Goal: Find specific page/section: Find specific page/section

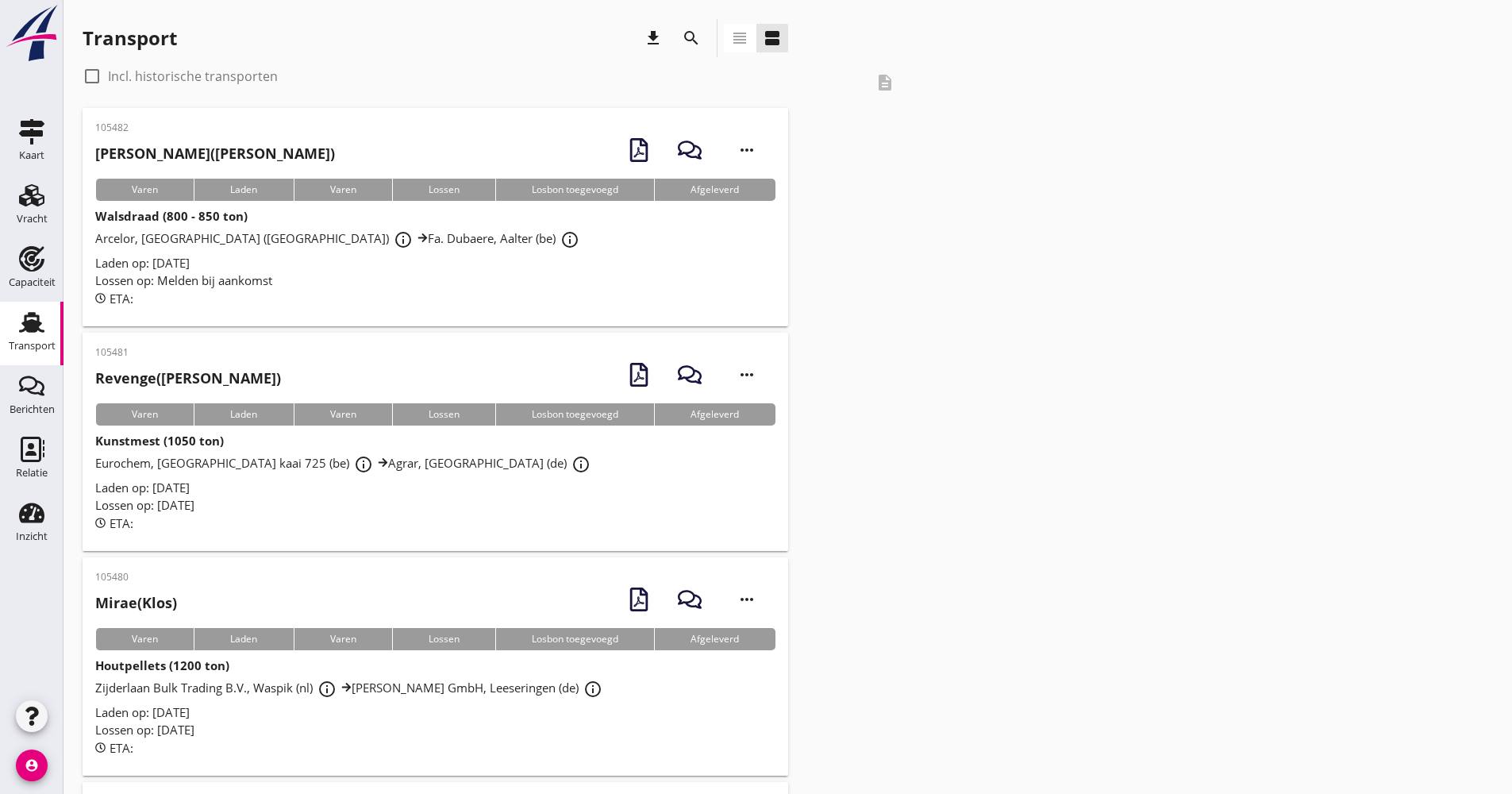
click at [696, 42] on icon "search" at bounding box center [691, 38] width 19 height 19
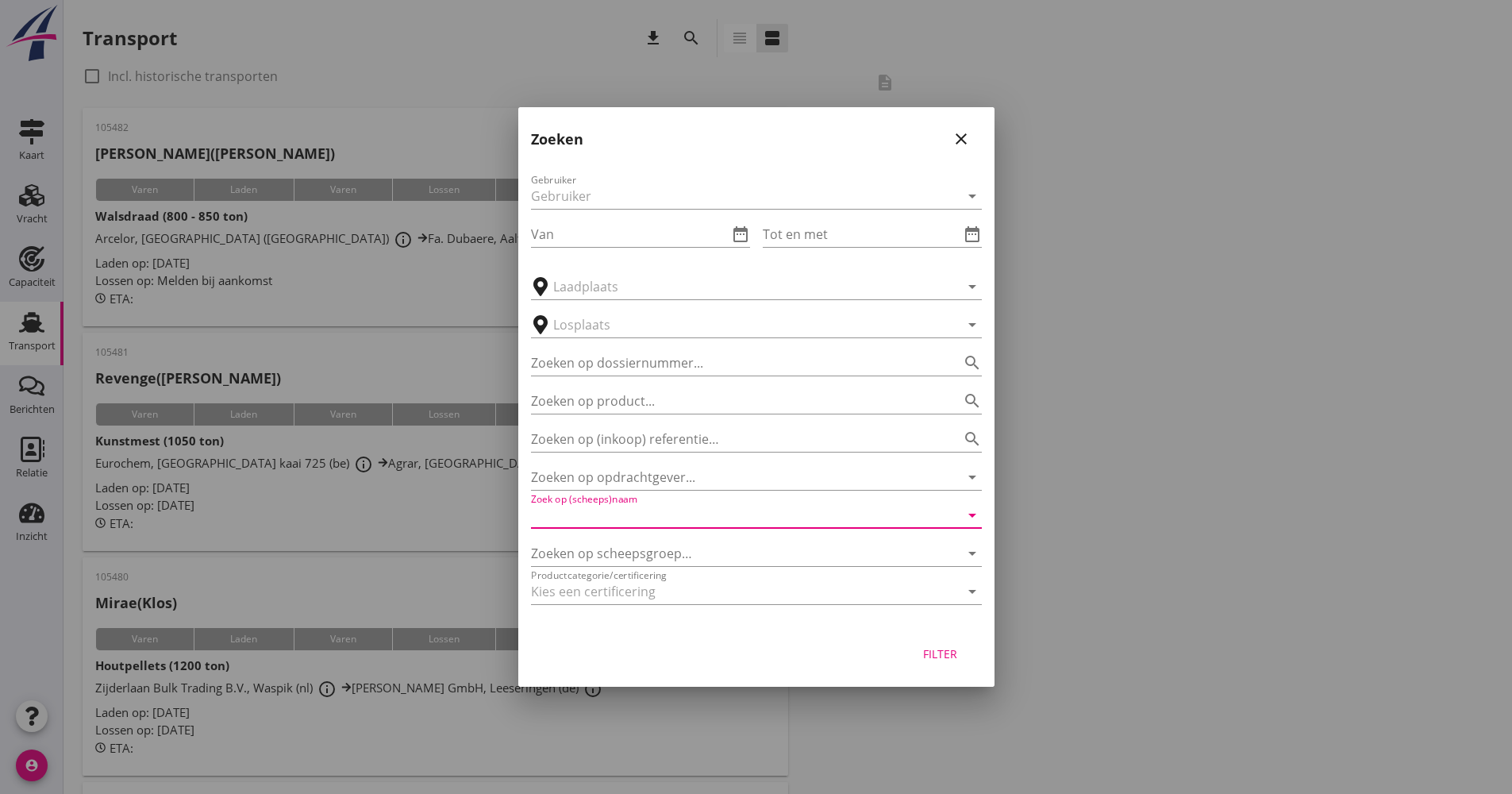
drag, startPoint x: 626, startPoint y: 516, endPoint x: 619, endPoint y: 509, distance: 9.9
click at [626, 516] on input "Zoek op (scheeps)naam" at bounding box center [734, 514] width 406 height 25
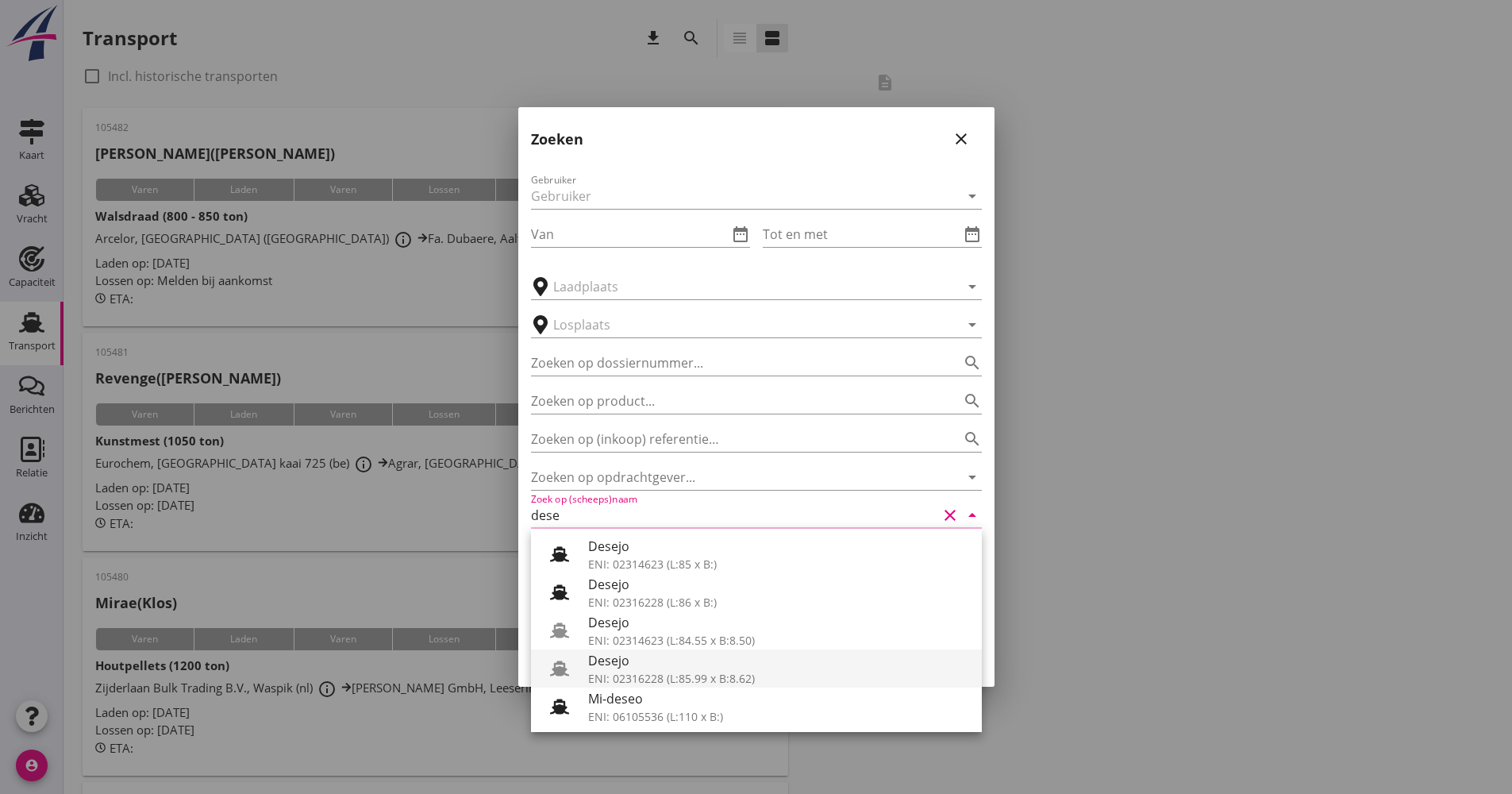
click at [650, 664] on div "Desejo" at bounding box center [778, 660] width 381 height 19
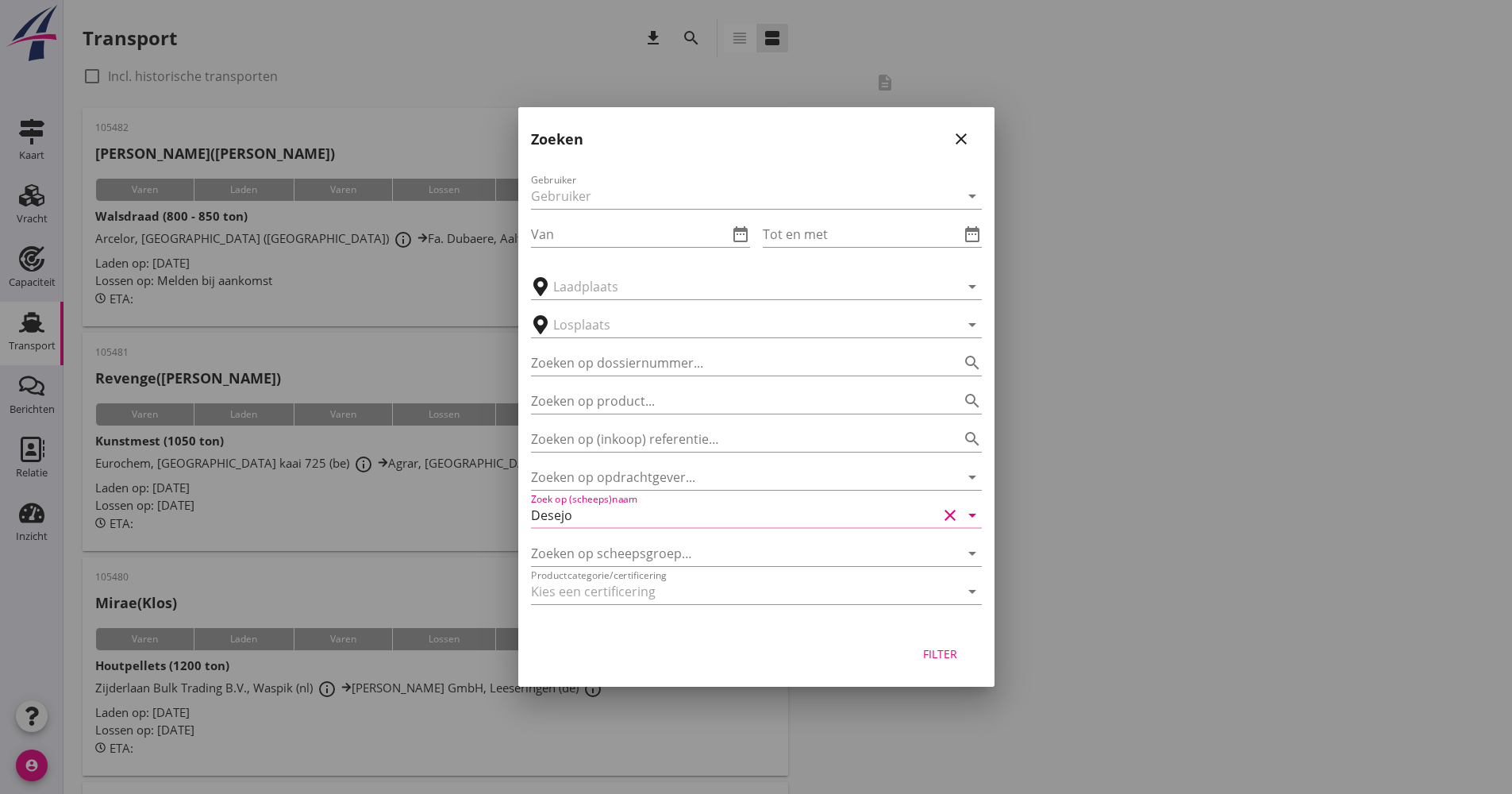
click at [950, 653] on div "Filter" at bounding box center [941, 654] width 45 height 17
type input "Desejo"
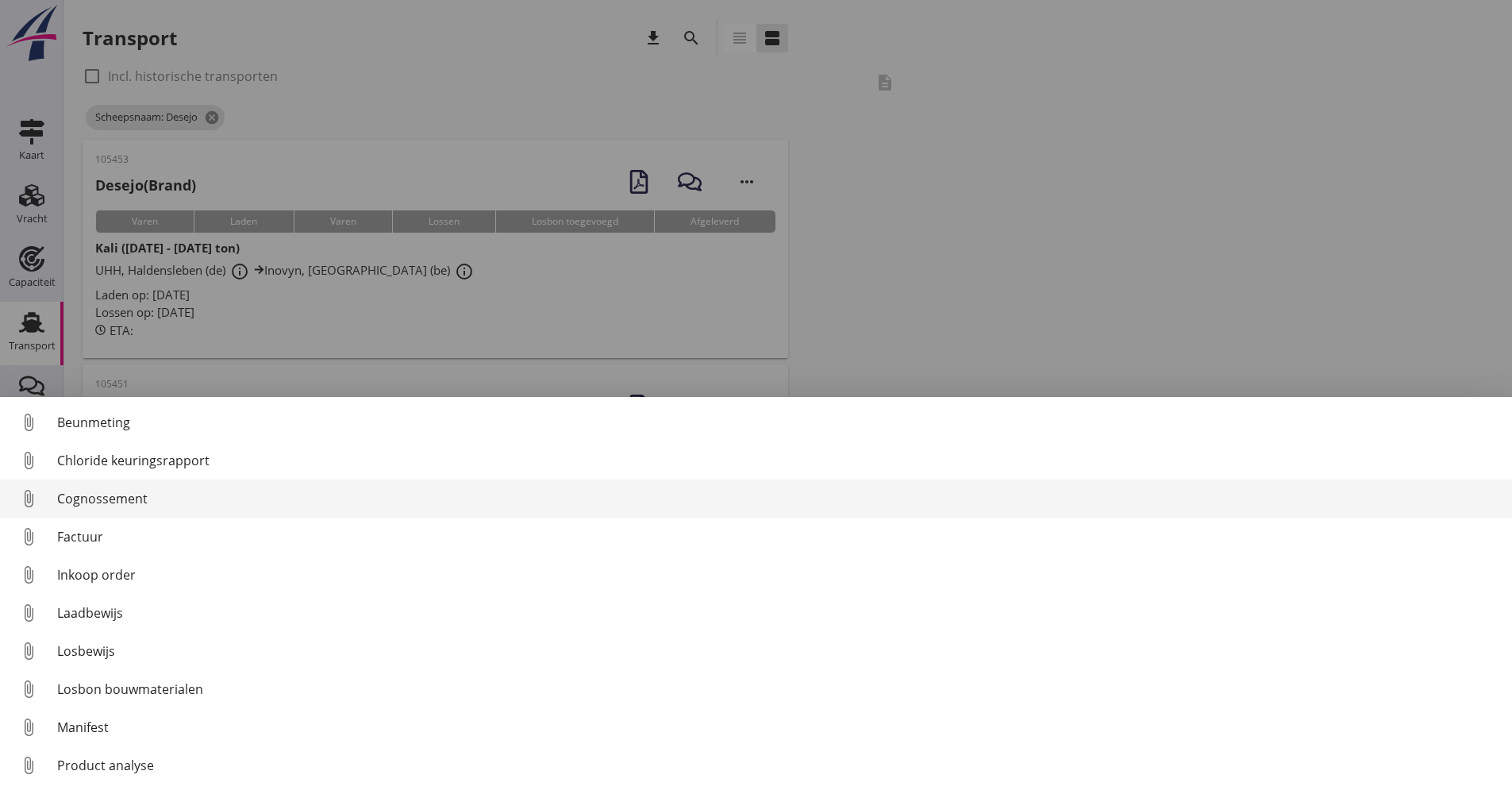
click at [136, 501] on div "Cognossement" at bounding box center [777, 498] width 1442 height 19
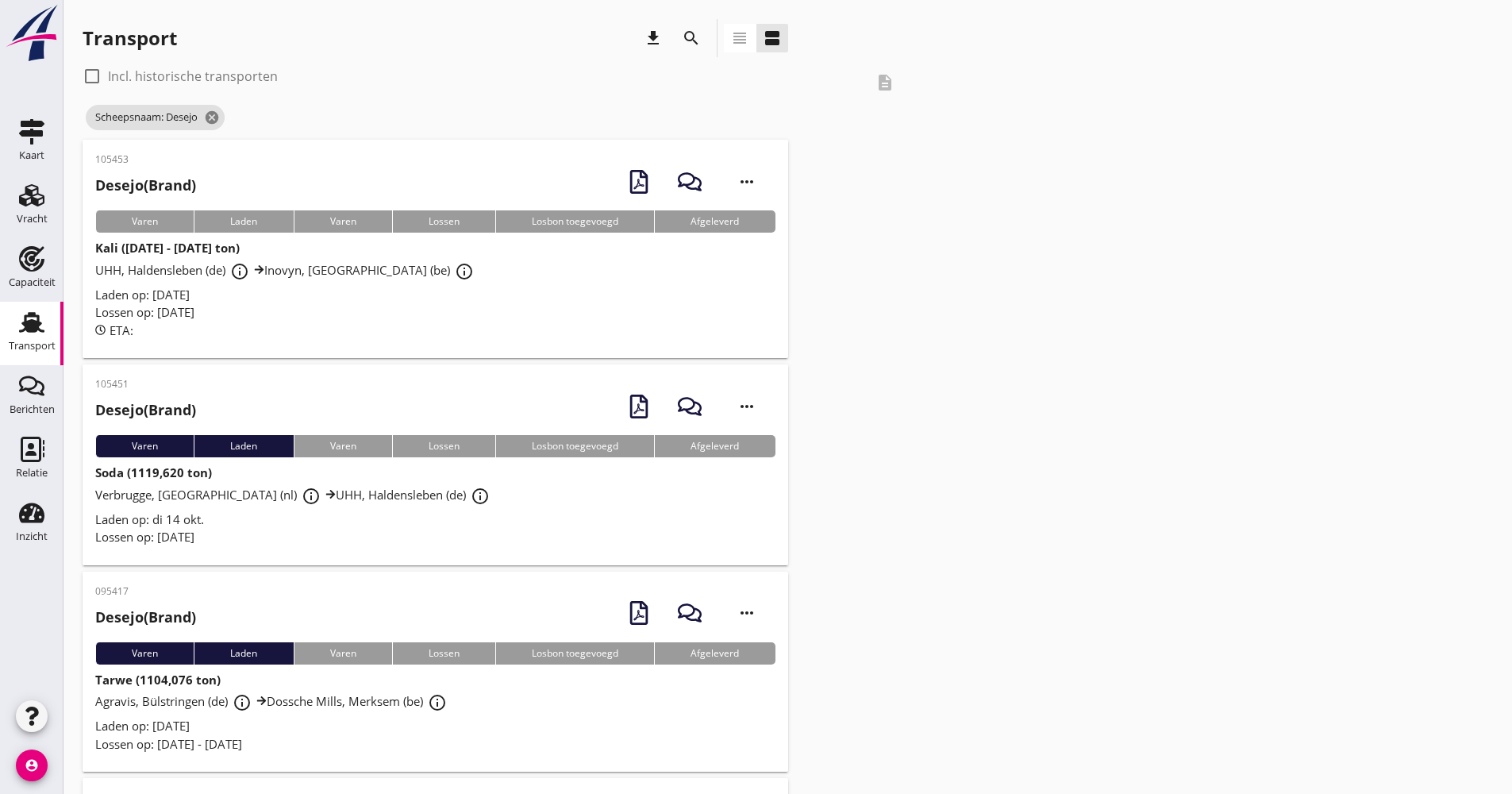
click at [285, 549] on div "105451 Desejo (Brand) more_horiz Varen Laden Varen Lossen Losbon toegevoegd Afg…" at bounding box center [435, 465] width 706 height 201
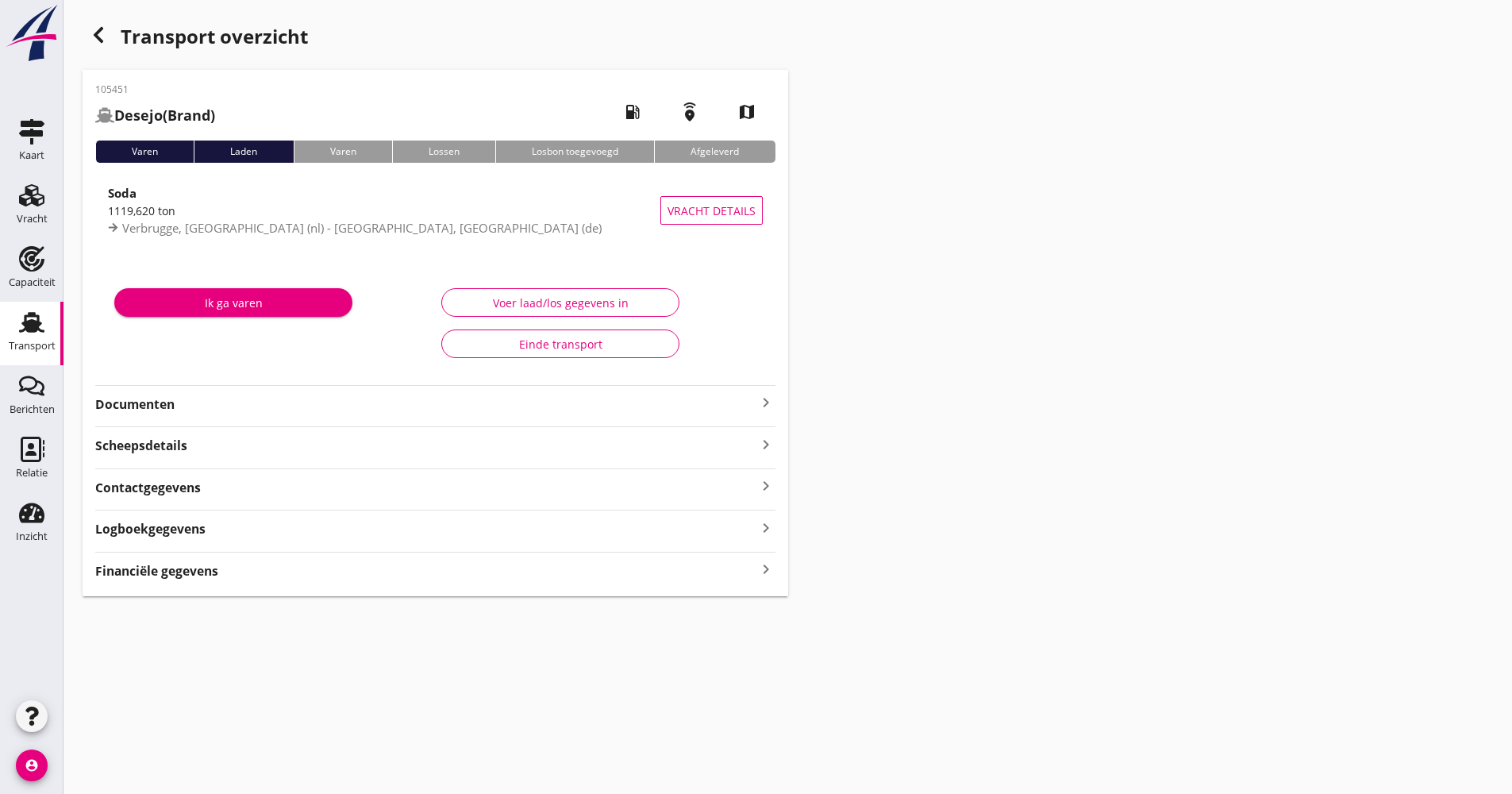
click at [288, 410] on strong "Documenten" at bounding box center [425, 404] width 661 height 19
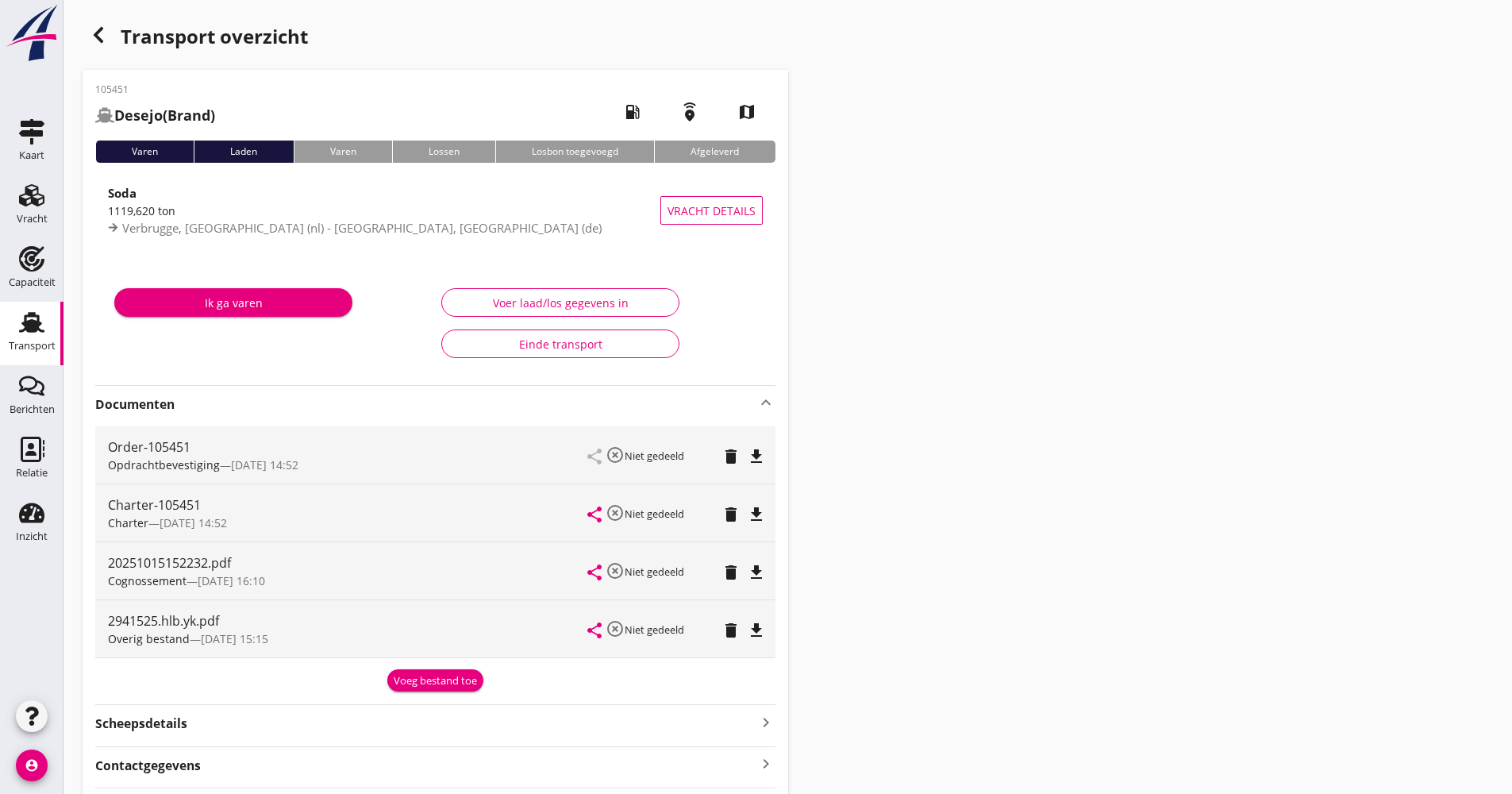
click at [288, 410] on strong "Documenten" at bounding box center [425, 404] width 661 height 19
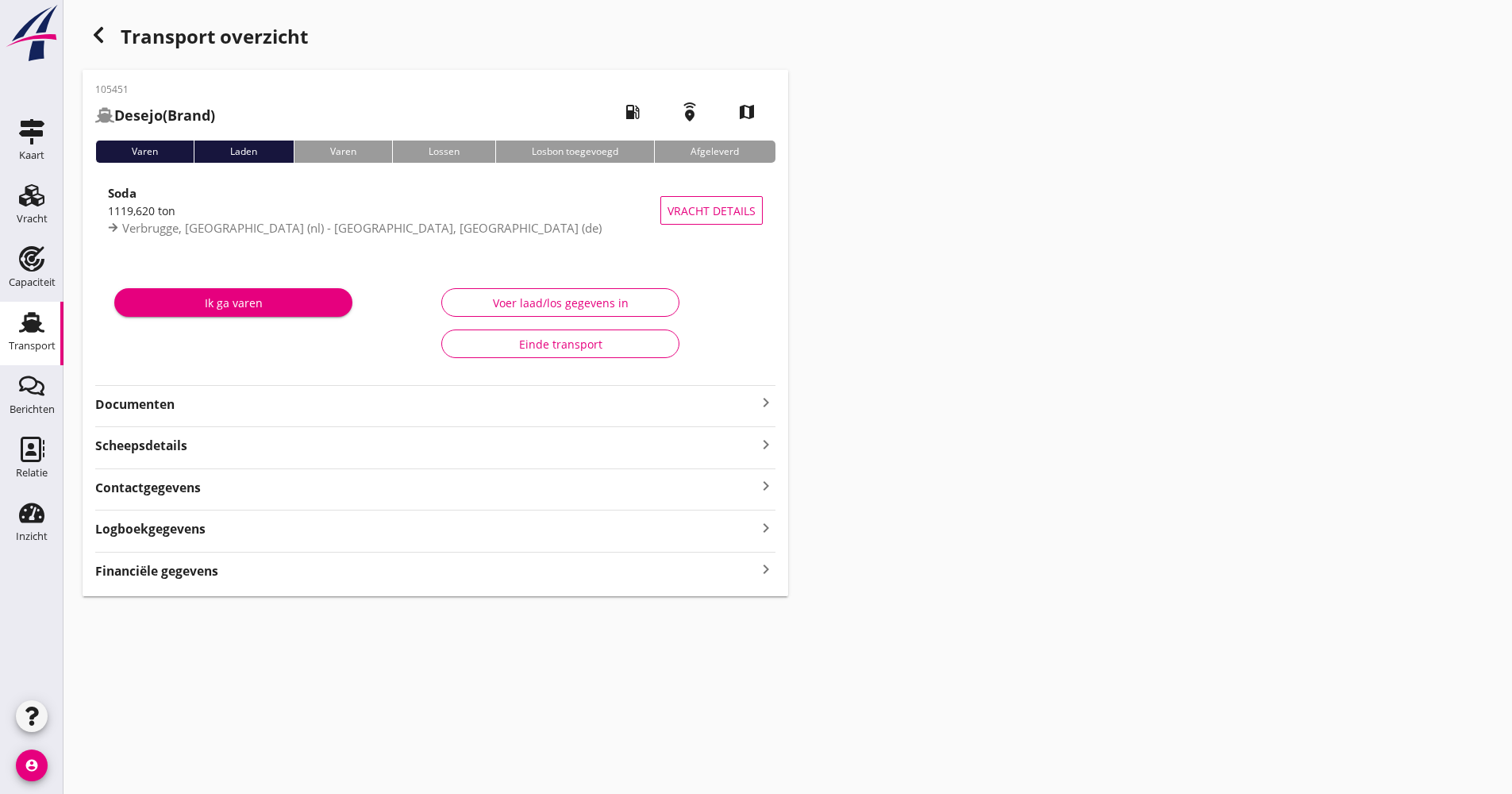
click at [20, 328] on icon "Transport" at bounding box center [31, 322] width 25 height 25
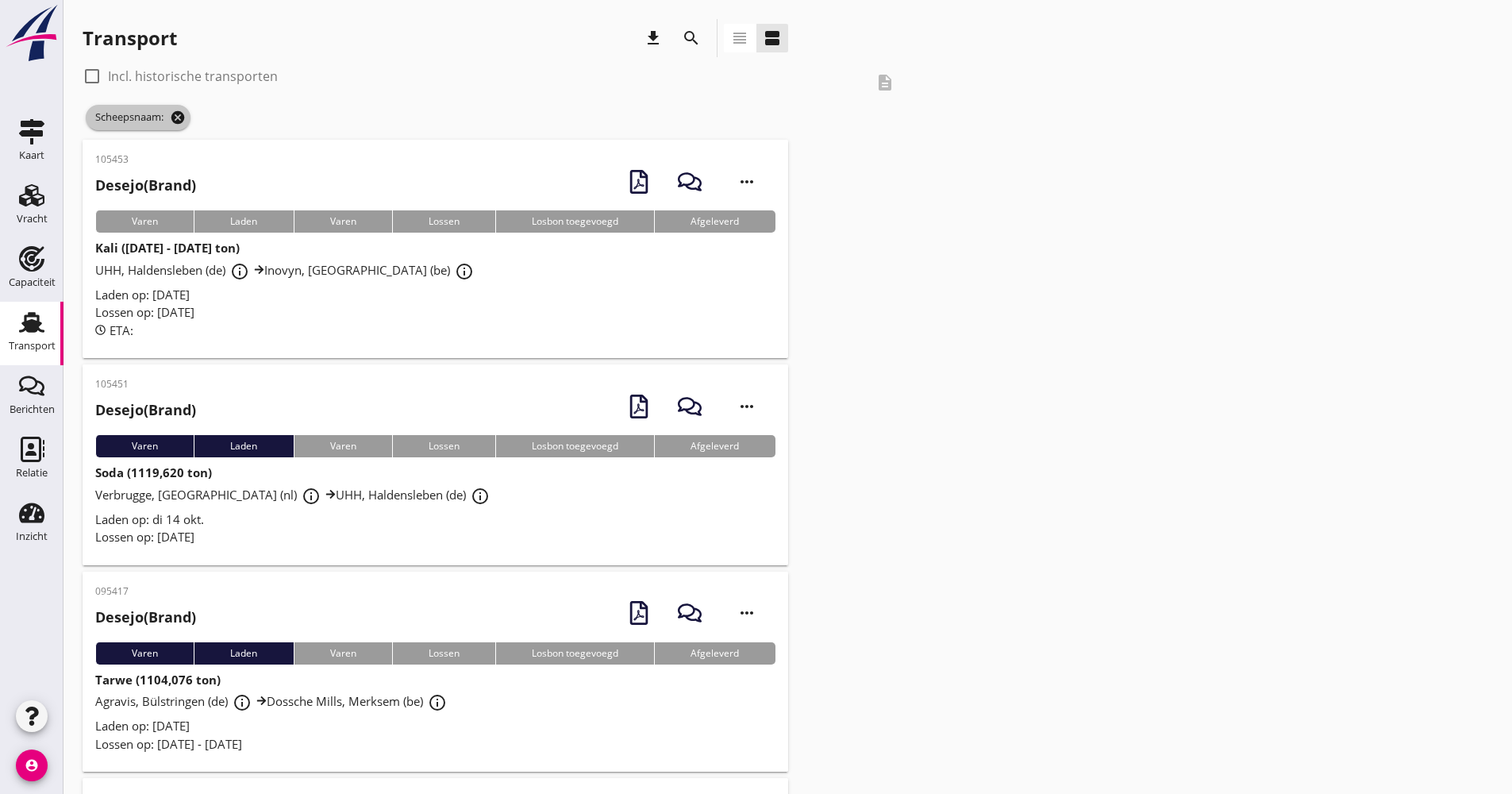
click at [175, 113] on icon "cancel" at bounding box center [178, 117] width 16 height 16
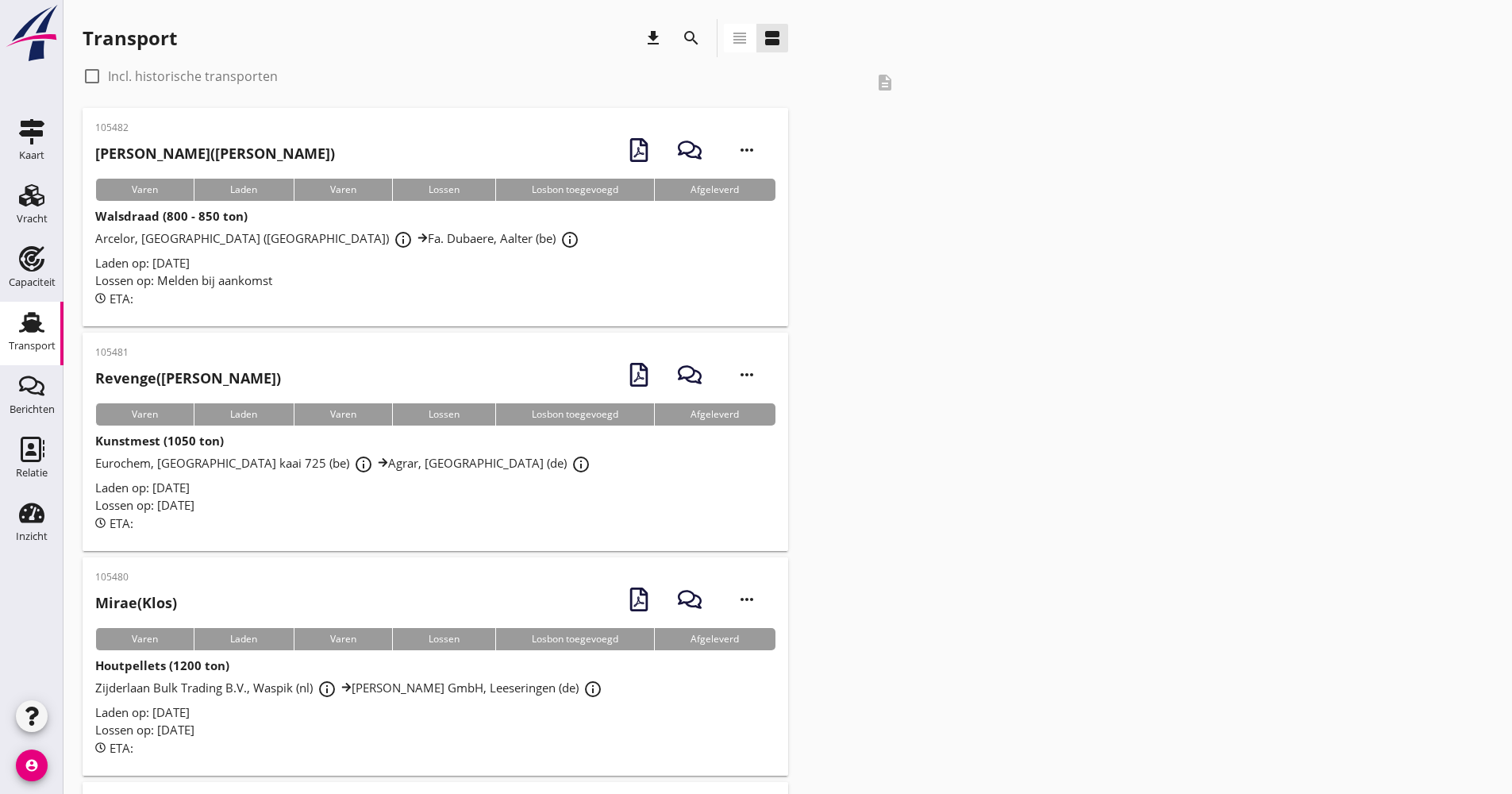
click at [691, 39] on icon "search" at bounding box center [691, 38] width 19 height 19
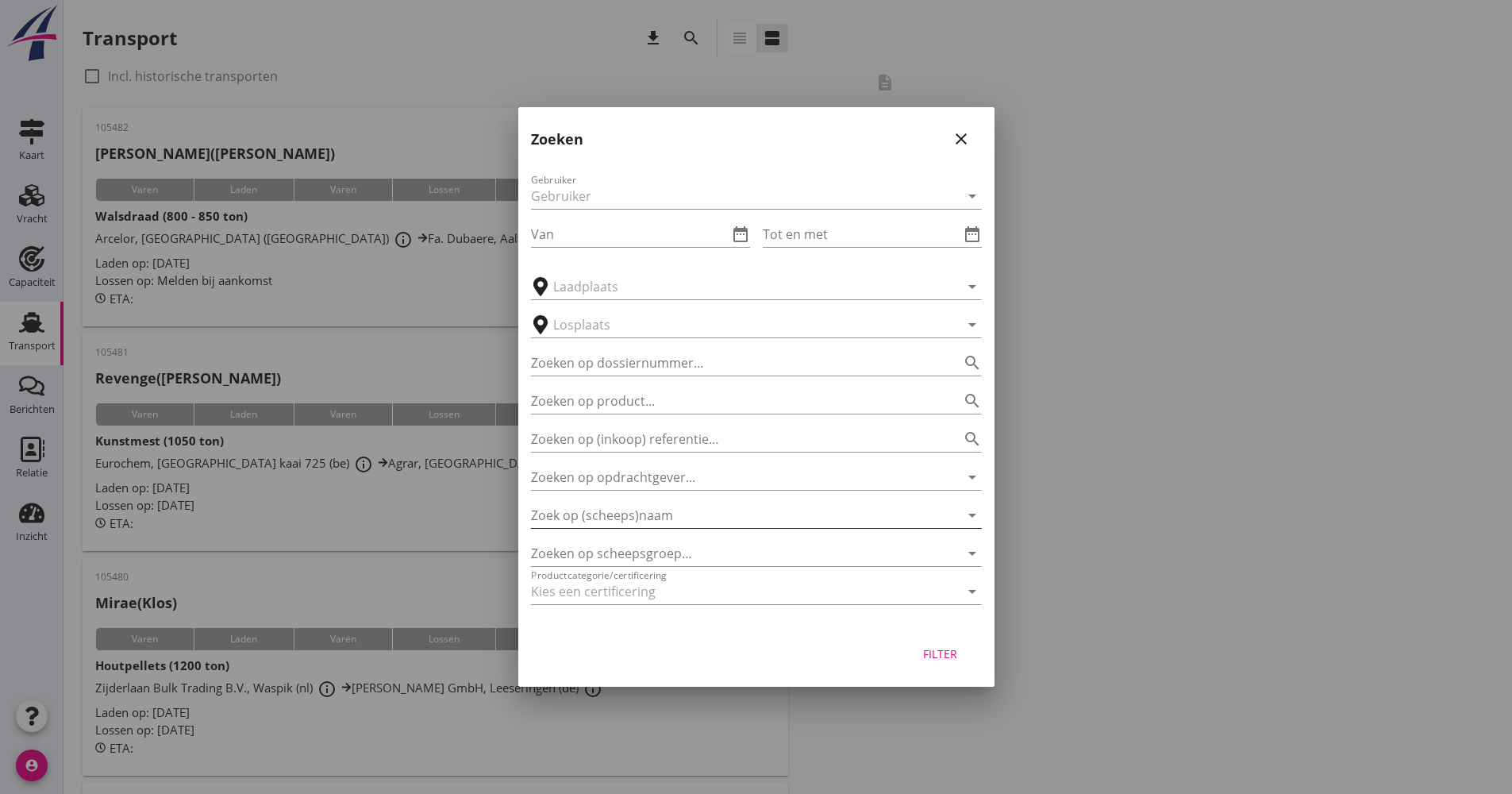
click at [666, 523] on input "Zoek op (scheeps)naam" at bounding box center [734, 514] width 406 height 25
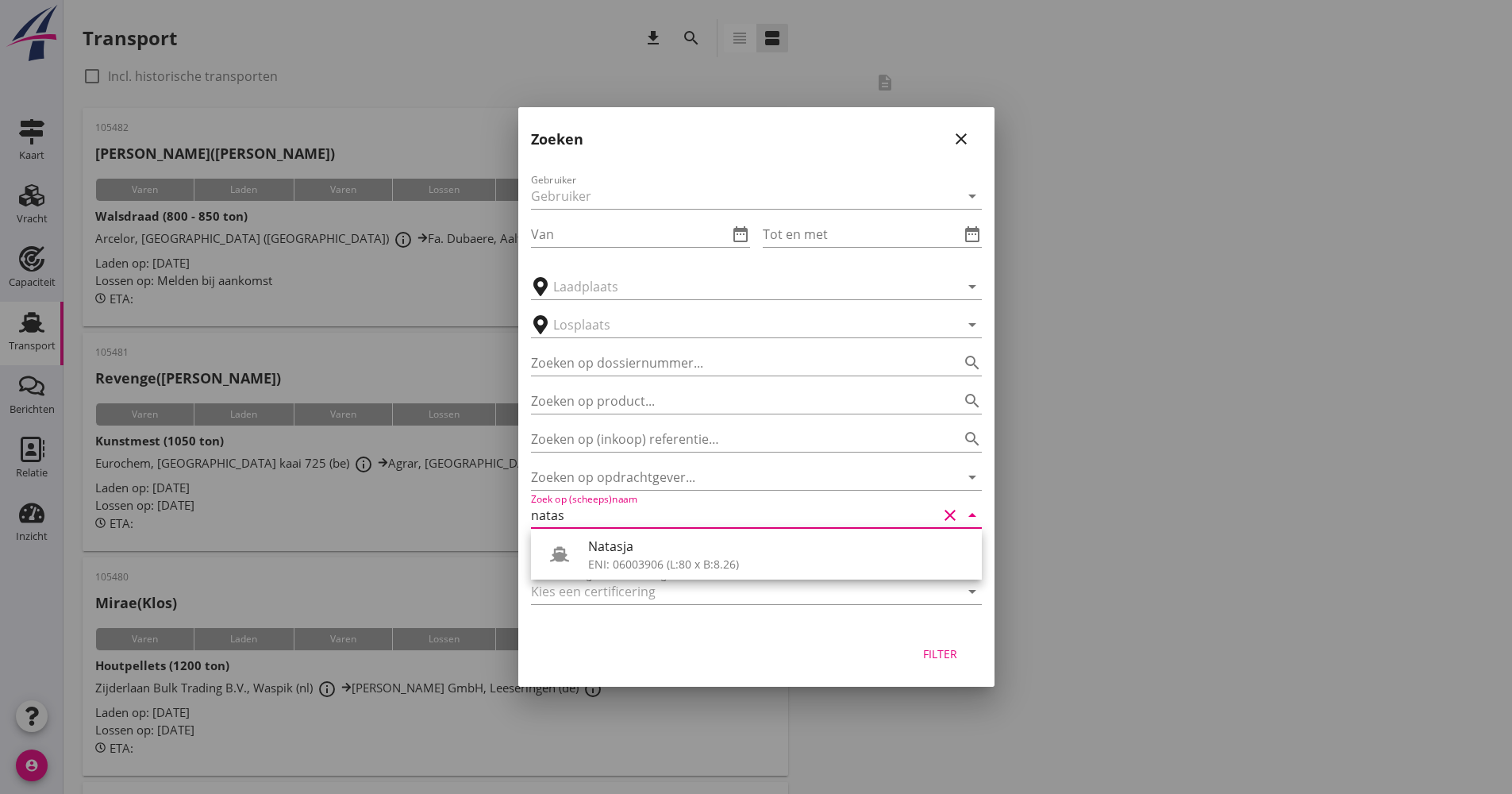
click at [657, 548] on div "Natasja" at bounding box center [778, 546] width 381 height 19
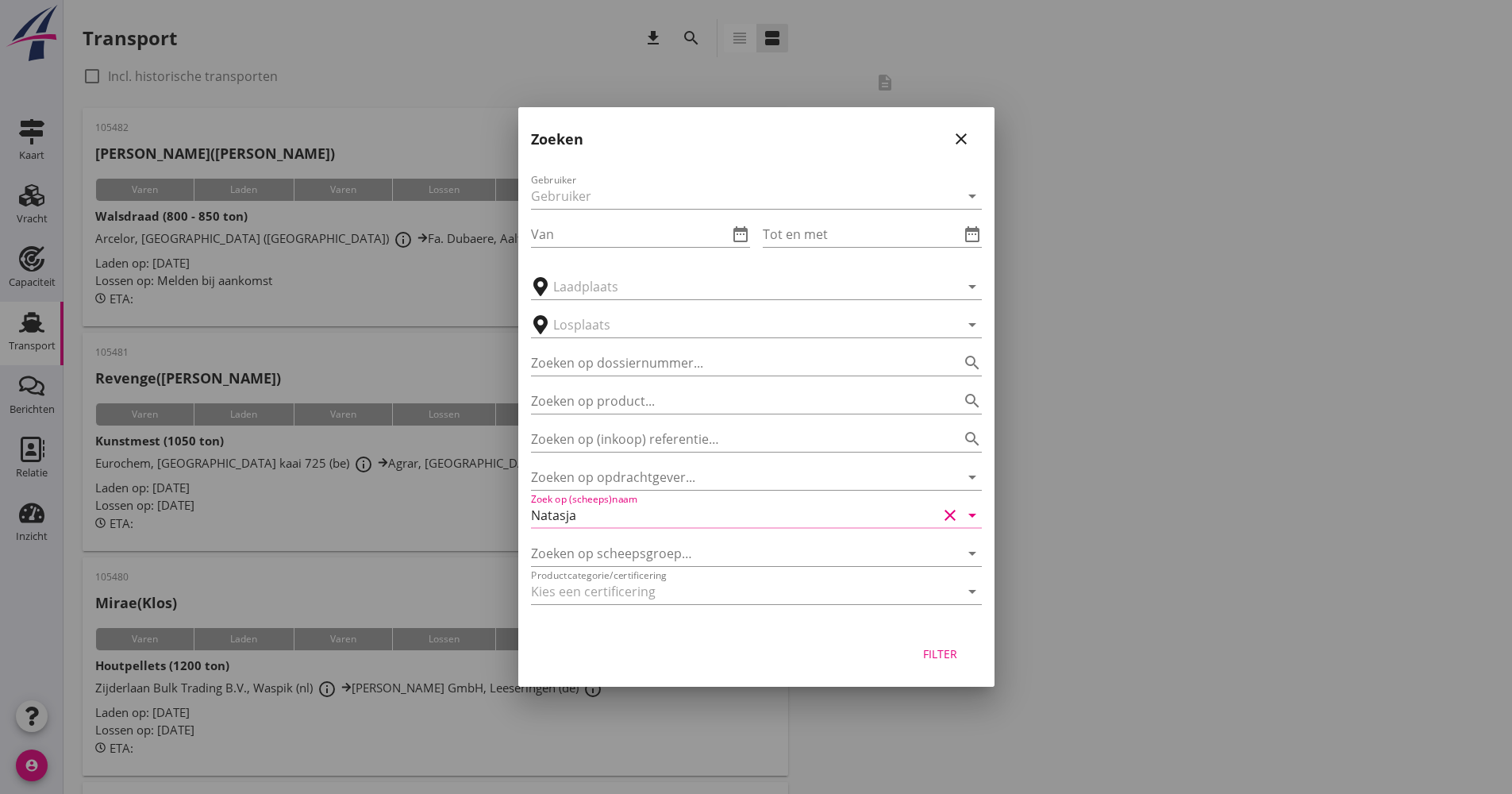
click at [929, 653] on div "Filter" at bounding box center [941, 654] width 45 height 17
type input "Natasja"
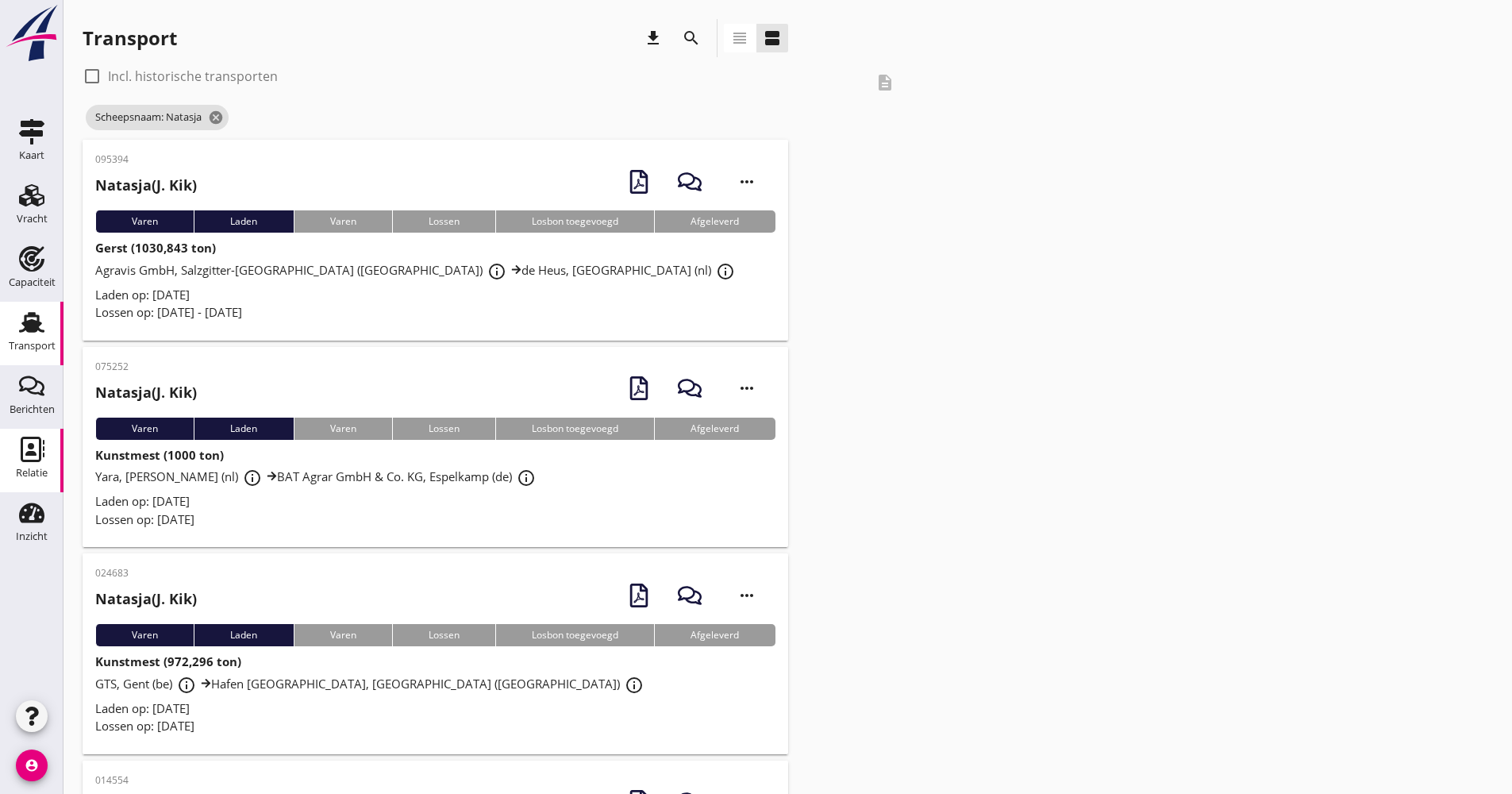
click at [31, 469] on div "Relatie" at bounding box center [32, 472] width 32 height 10
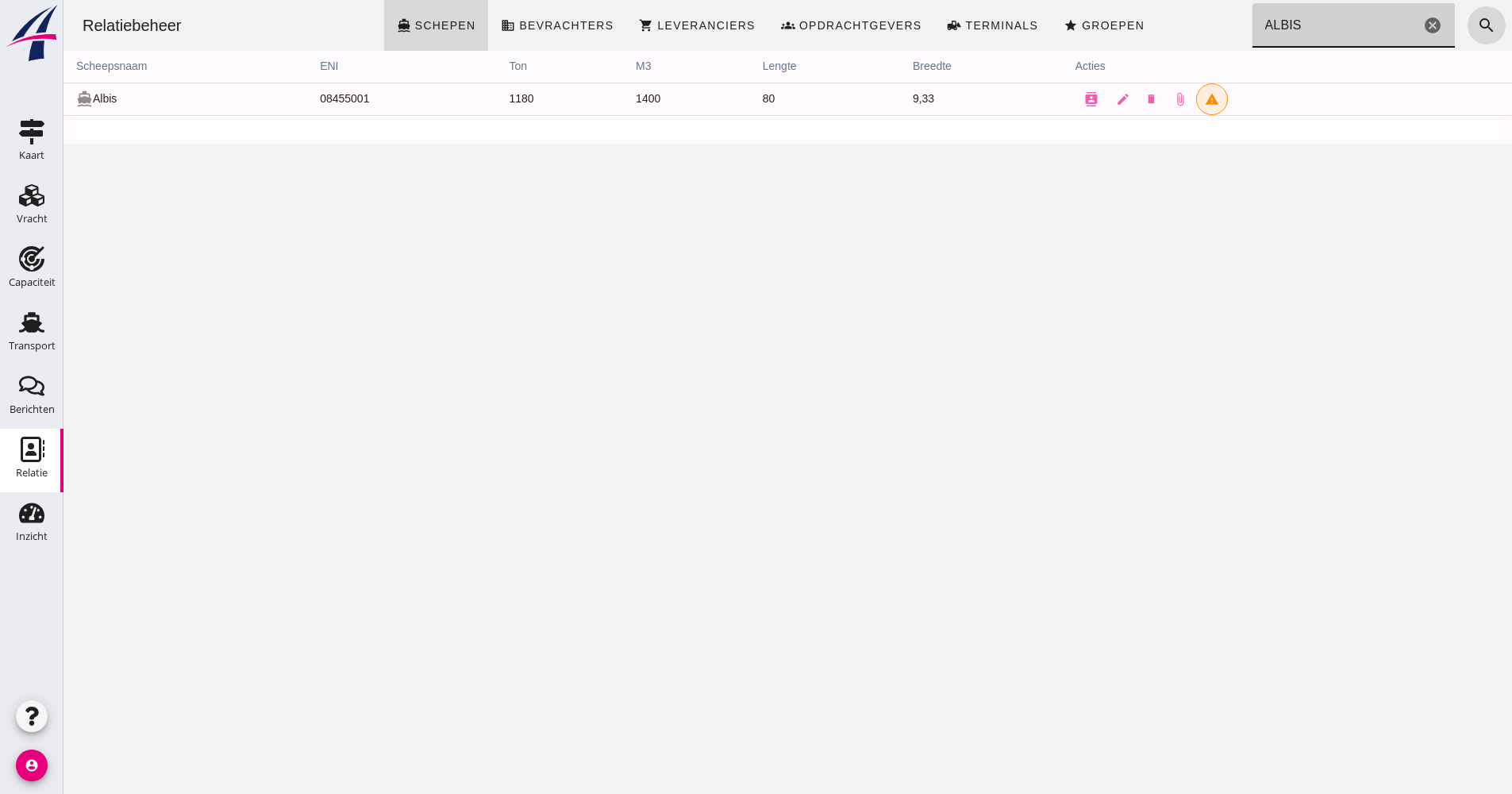
drag, startPoint x: 1295, startPoint y: 20, endPoint x: 1216, endPoint y: 32, distance: 79.9
click at [1216, 32] on div "Relatiebeheer directions_boat Schepen business Bevrachters shopping_cart Levera…" at bounding box center [788, 25] width 1436 height 51
type input "a"
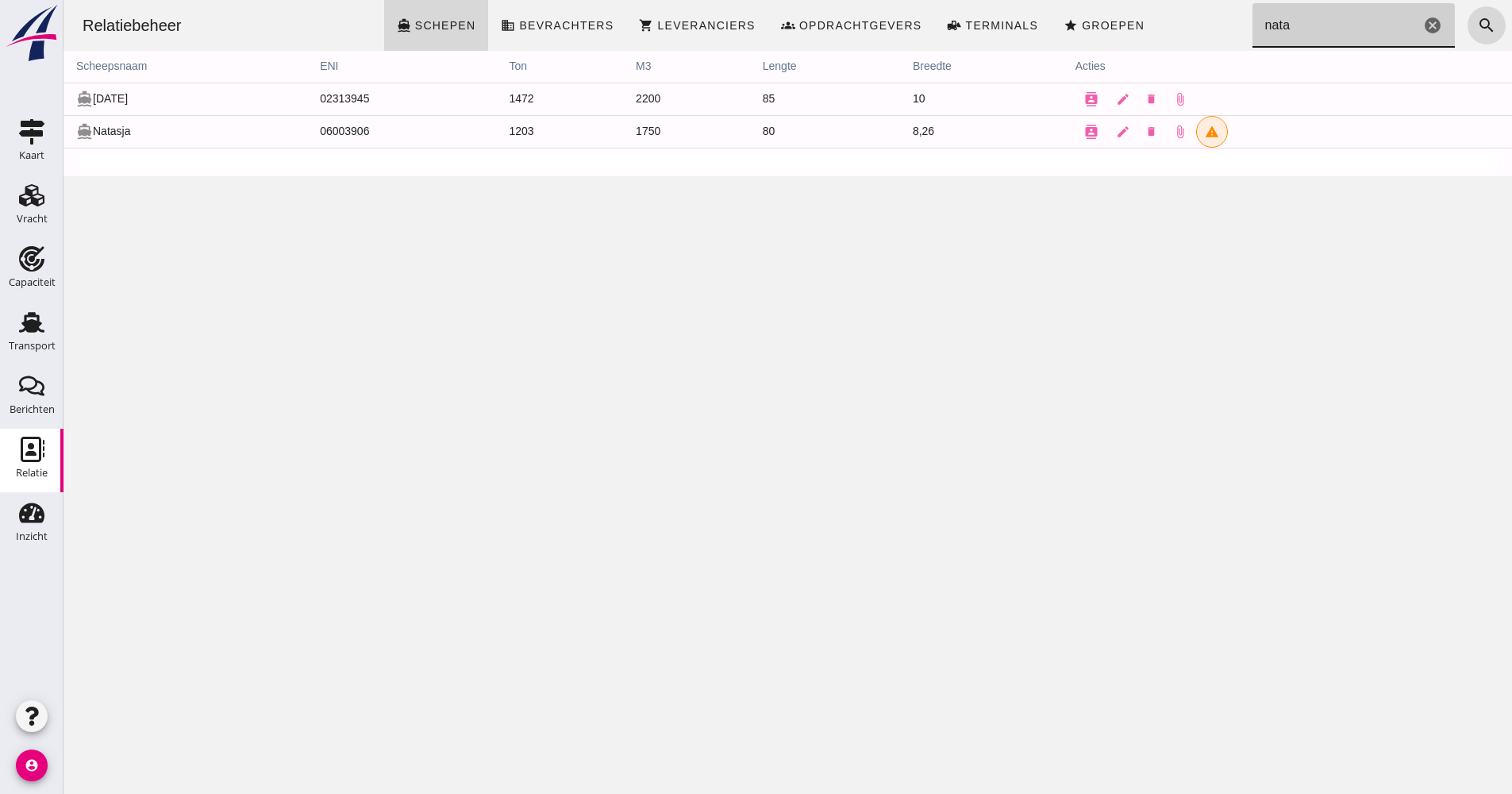
type input "nata"
click at [45, 308] on link "Transport Transport" at bounding box center [32, 333] width 63 height 63
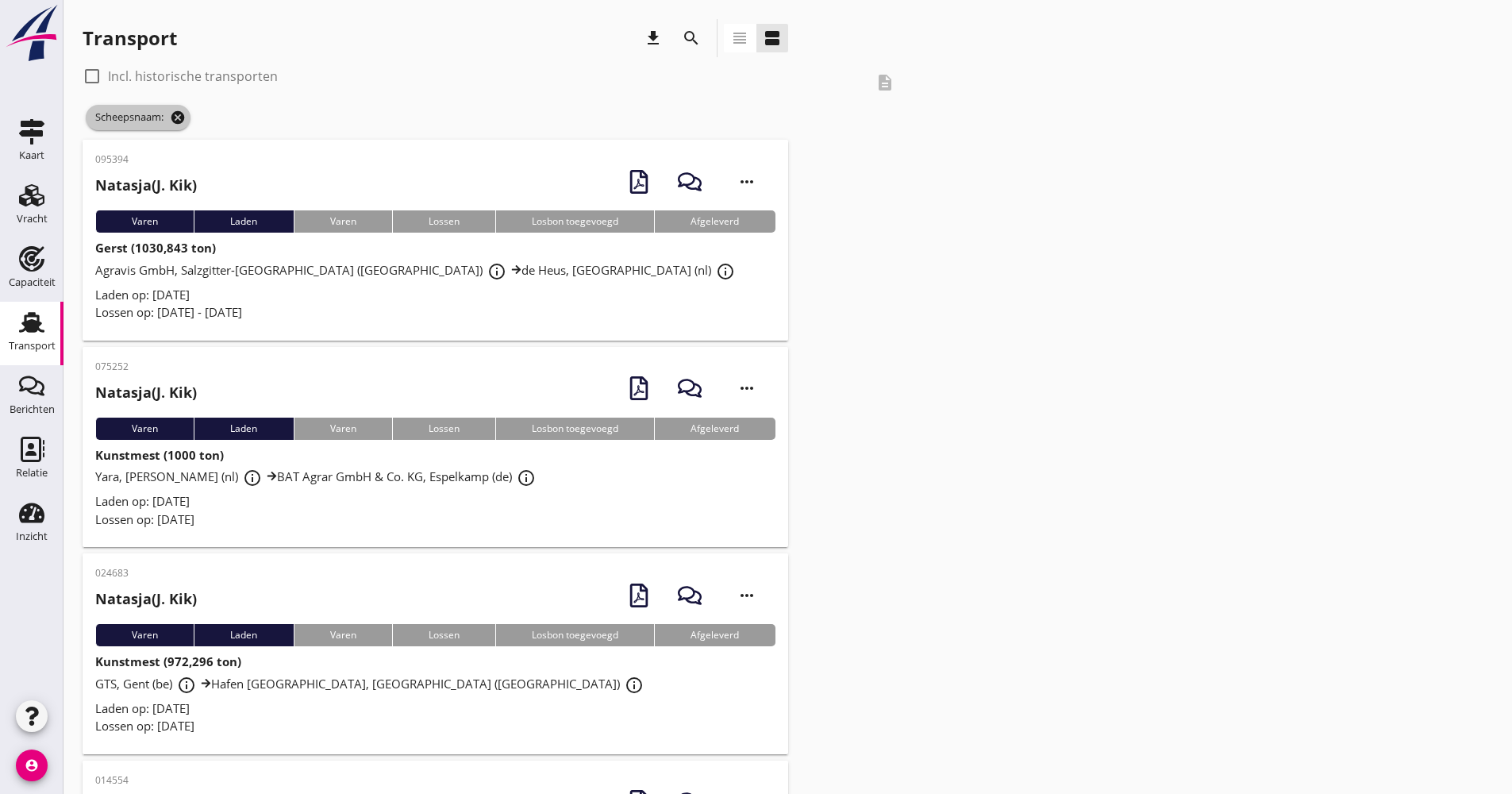
click at [187, 117] on span "Scheepsnaam: cancel" at bounding box center [138, 117] width 105 height 25
click at [181, 115] on icon "cancel" at bounding box center [178, 117] width 16 height 16
